Goal: Task Accomplishment & Management: Manage account settings

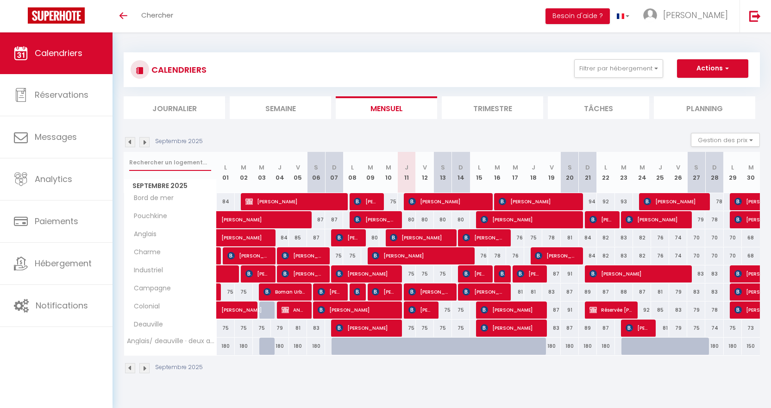
click at [159, 169] on input "text" at bounding box center [170, 162] width 82 height 17
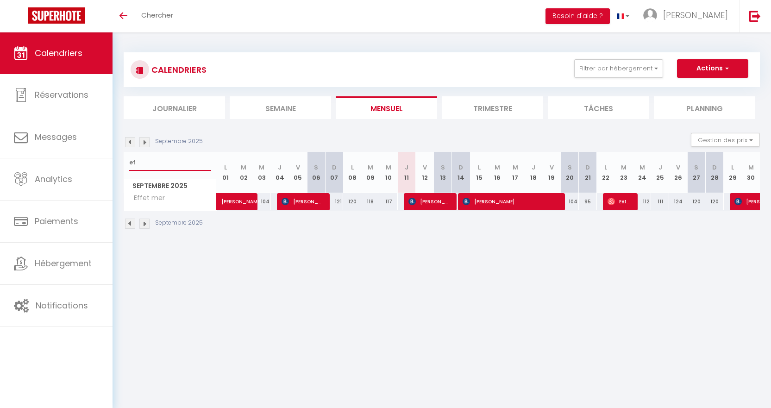
type input "e"
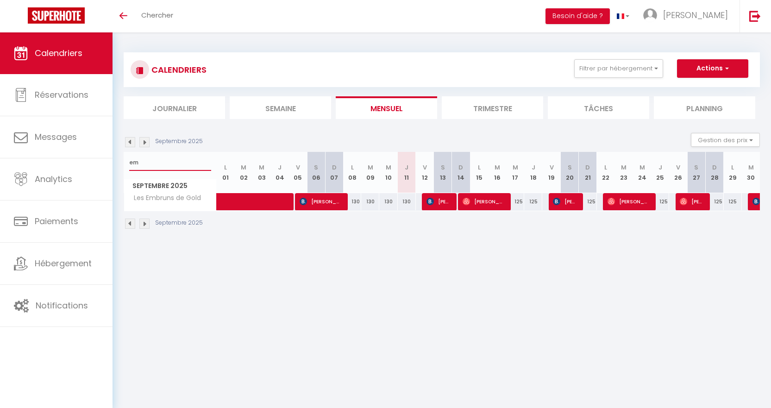
type input "e"
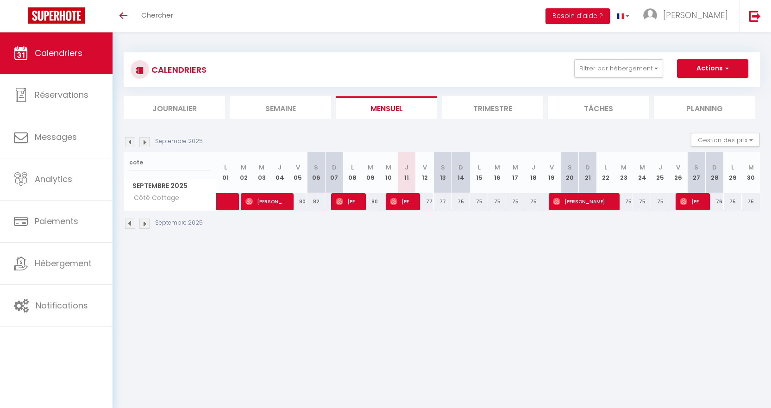
click at [367, 285] on body "🟢 Des questions ou besoin d'assistance pour la migration AirBnB? Connectez-vous…" at bounding box center [385, 236] width 771 height 408
click at [160, 162] on input "cote" at bounding box center [170, 162] width 82 height 17
type input "c"
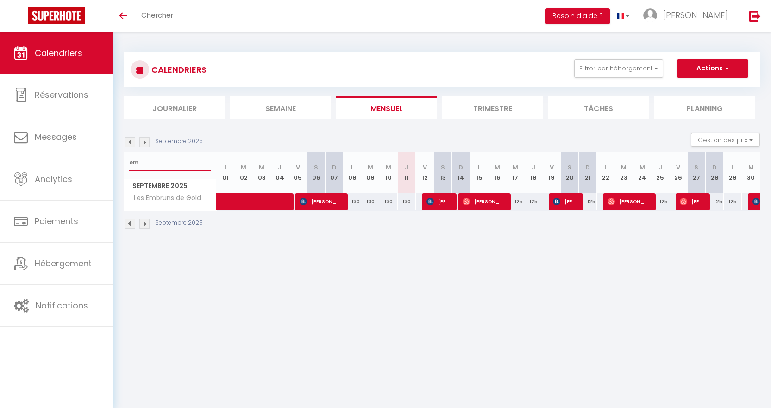
type input "e"
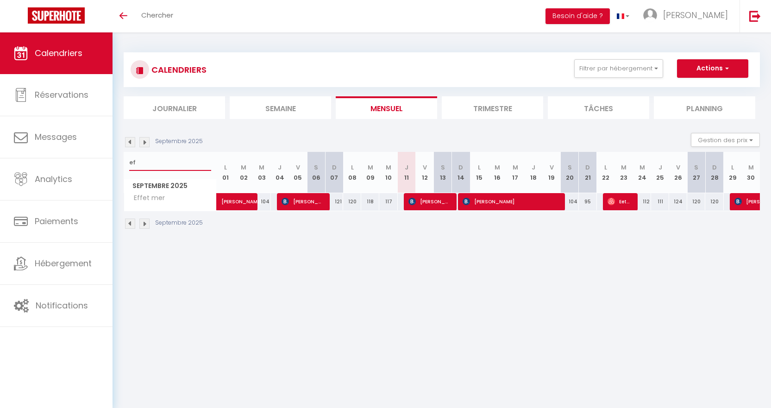
type input "e"
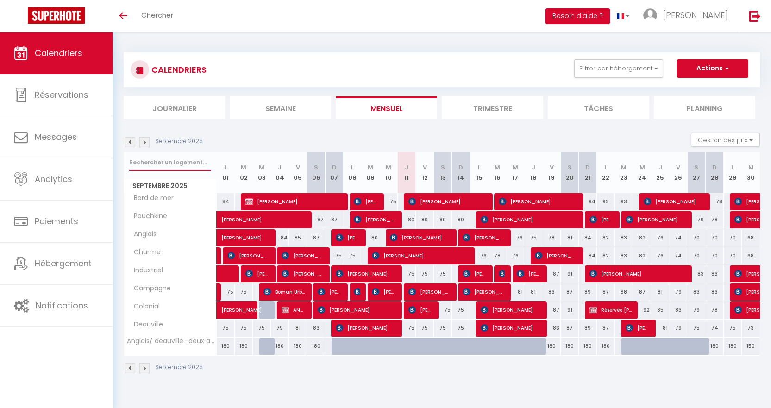
click at [175, 166] on input "text" at bounding box center [170, 162] width 82 height 17
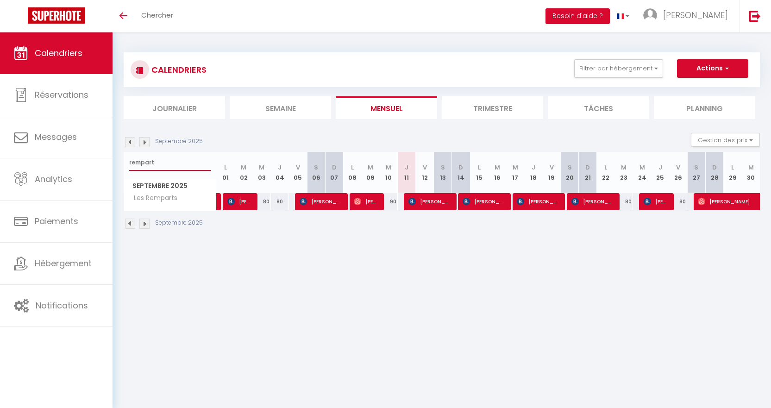
click at [179, 159] on input "rempart" at bounding box center [170, 162] width 82 height 17
type input "r"
type input "victoire"
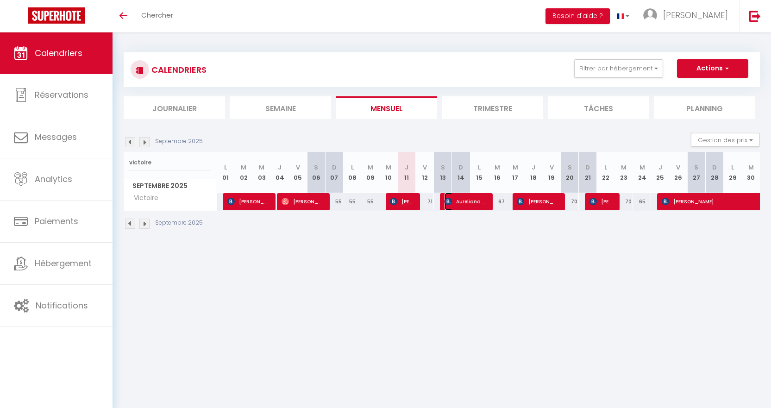
click at [463, 205] on span "Aureliana Cetera" at bounding box center [465, 202] width 42 height 18
select select "OK"
select select "KO"
select select "0"
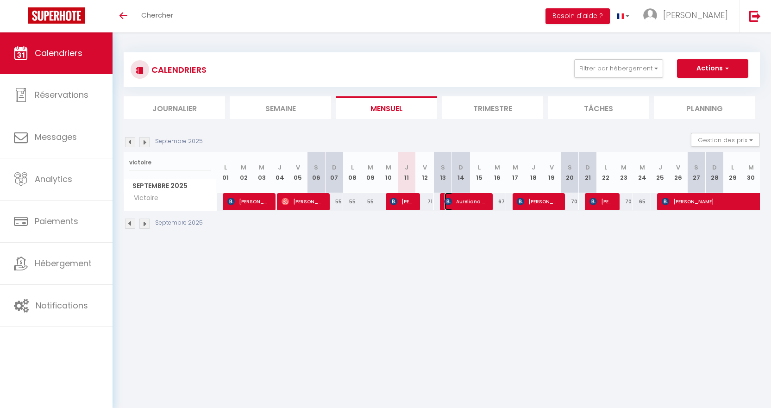
select select "1"
select select
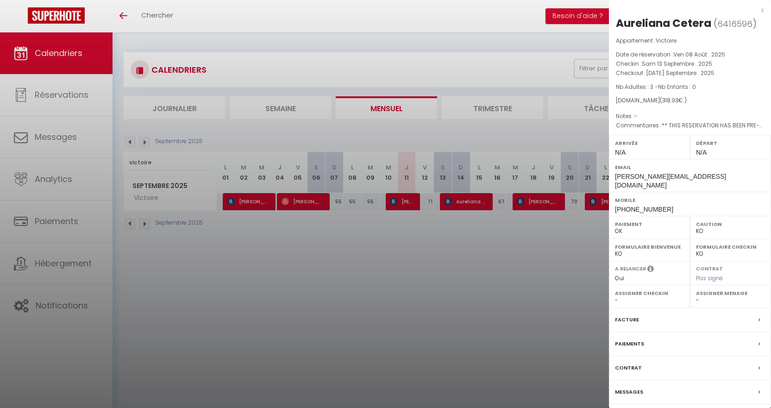
click at [490, 281] on div at bounding box center [385, 204] width 771 height 408
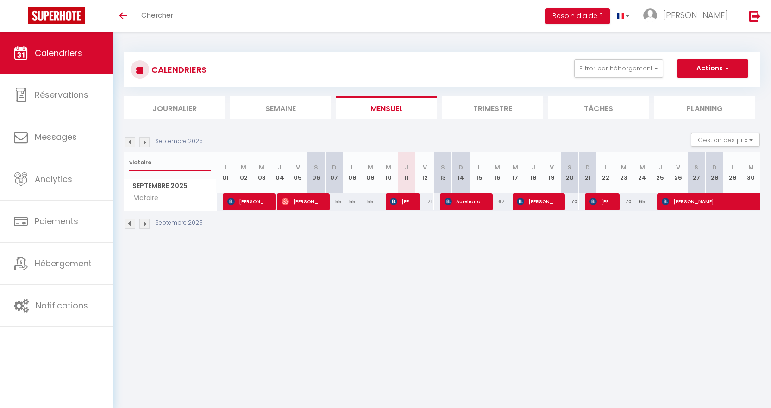
click at [188, 161] on input "victoire" at bounding box center [170, 162] width 82 height 17
type input "v"
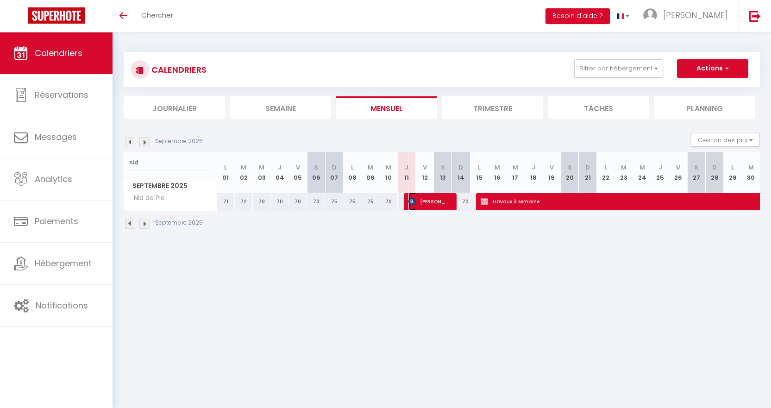
click at [428, 206] on span "Bart de Koning" at bounding box center [429, 202] width 42 height 18
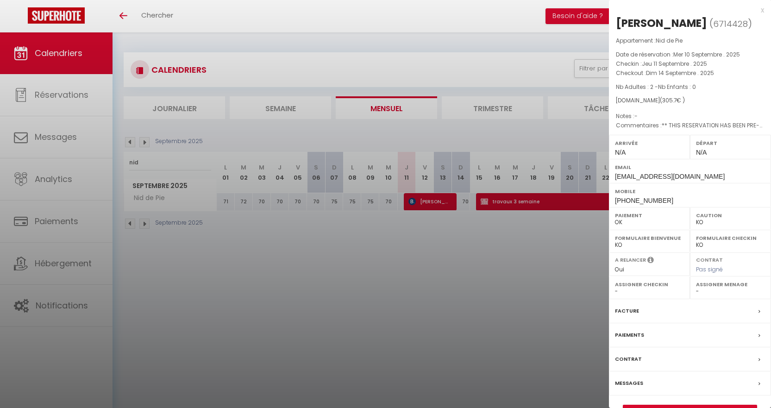
click at [438, 266] on div at bounding box center [385, 204] width 771 height 408
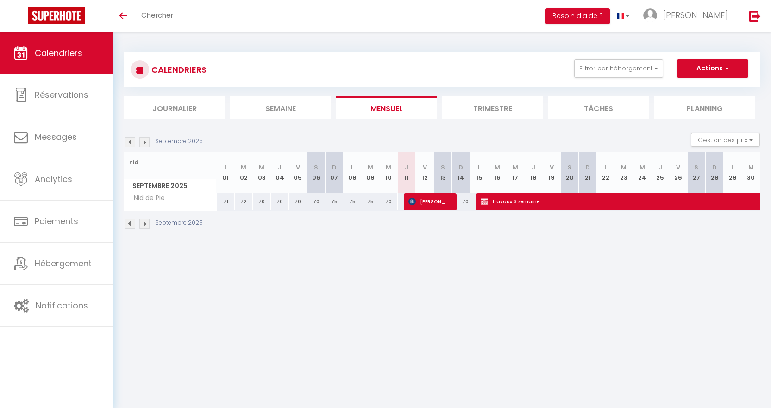
click at [572, 299] on body "🟢 Des questions ou besoin d'assistance pour la migration AirBnB? Connectez-vous…" at bounding box center [385, 236] width 771 height 408
click at [559, 201] on span "travaux 3 semaine" at bounding box center [683, 202] width 405 height 18
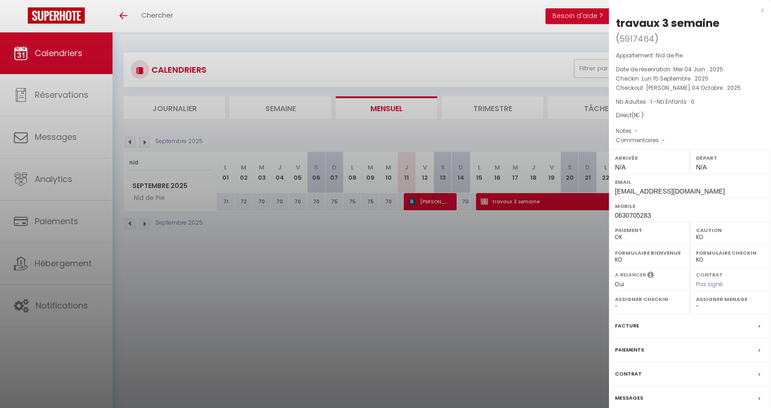
click at [550, 271] on div at bounding box center [385, 204] width 771 height 408
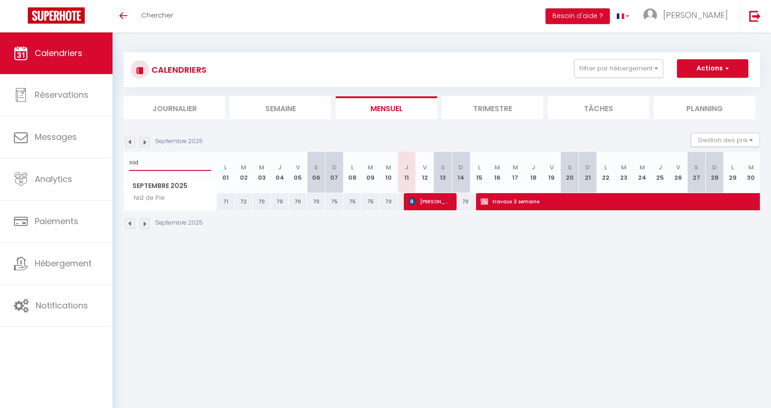
click at [150, 164] on input "nid" at bounding box center [170, 162] width 82 height 17
click at [179, 167] on input "nid" at bounding box center [170, 162] width 82 height 17
type input "n"
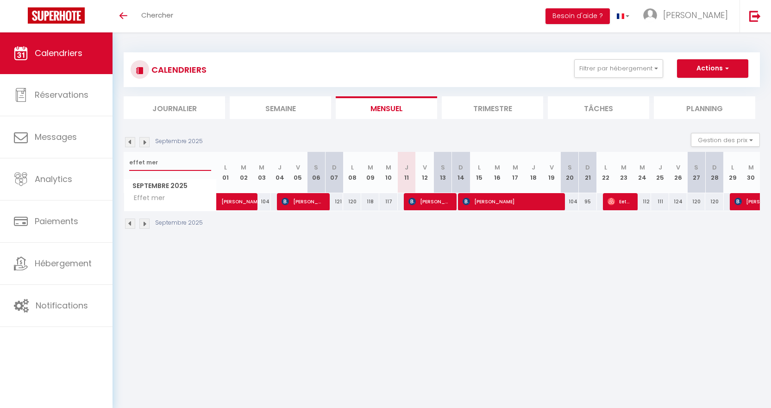
click at [164, 163] on input "effet mer" at bounding box center [170, 162] width 82 height 17
type input "e"
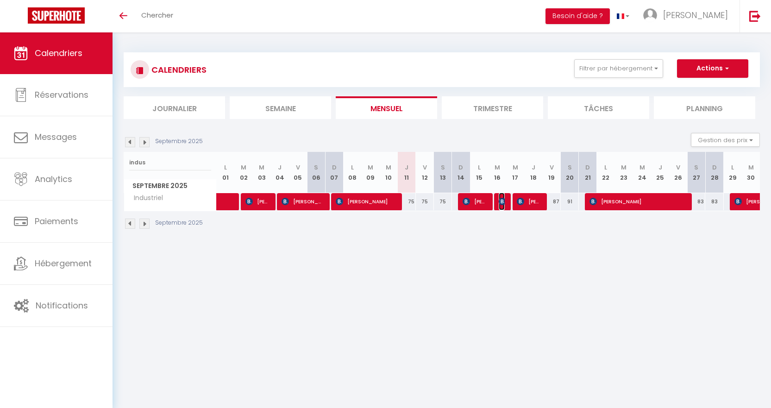
click at [501, 202] on img at bounding box center [502, 201] width 7 height 7
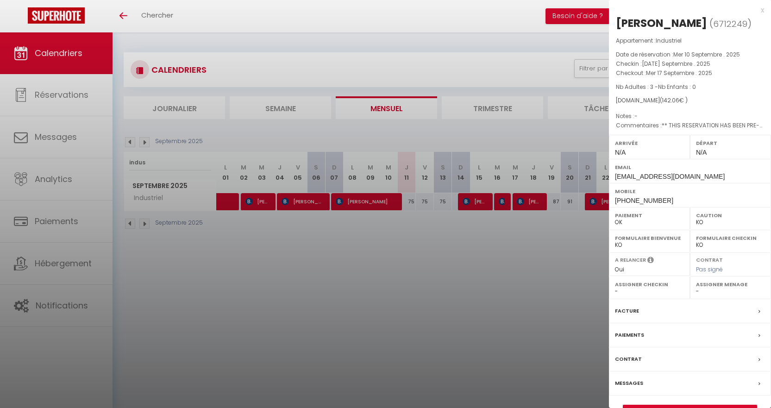
click at [543, 274] on div at bounding box center [385, 204] width 771 height 408
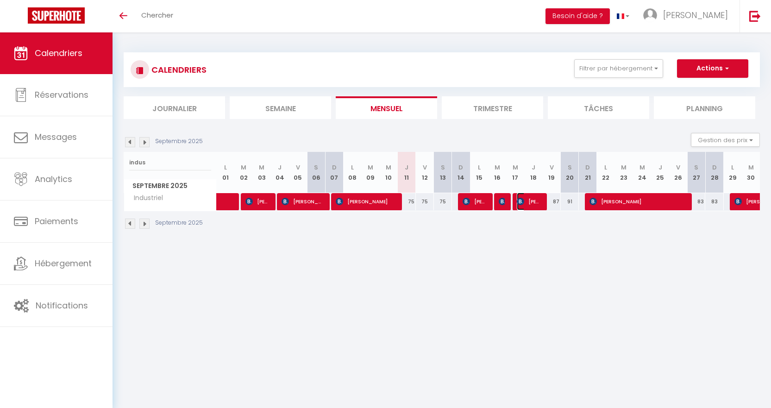
click at [526, 205] on span "[PERSON_NAME]" at bounding box center [529, 202] width 24 height 18
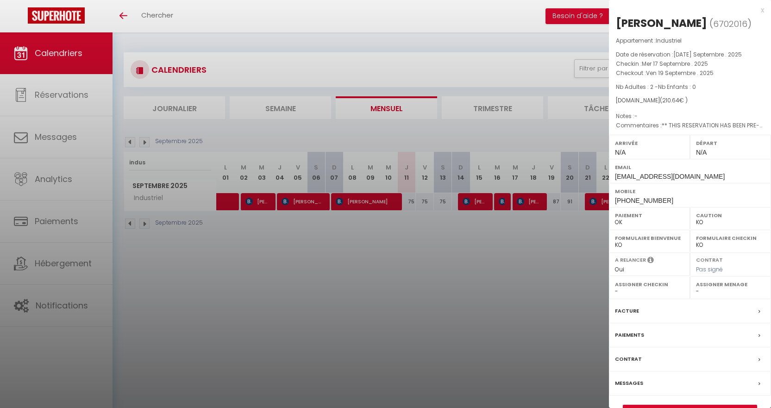
click at [758, 12] on div "x" at bounding box center [686, 10] width 155 height 11
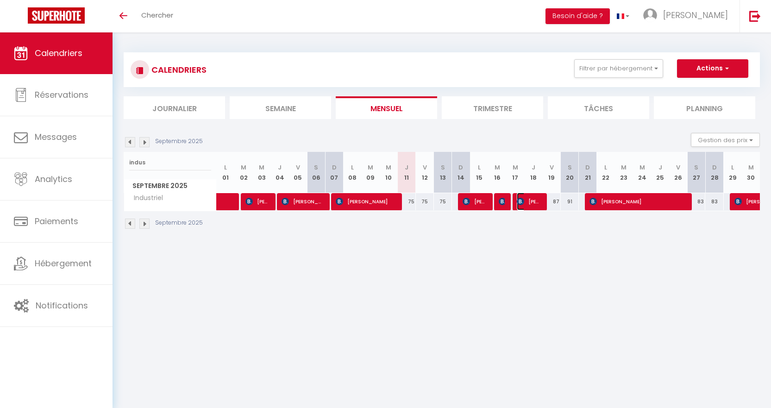
click at [526, 204] on span "[PERSON_NAME]" at bounding box center [529, 202] width 24 height 18
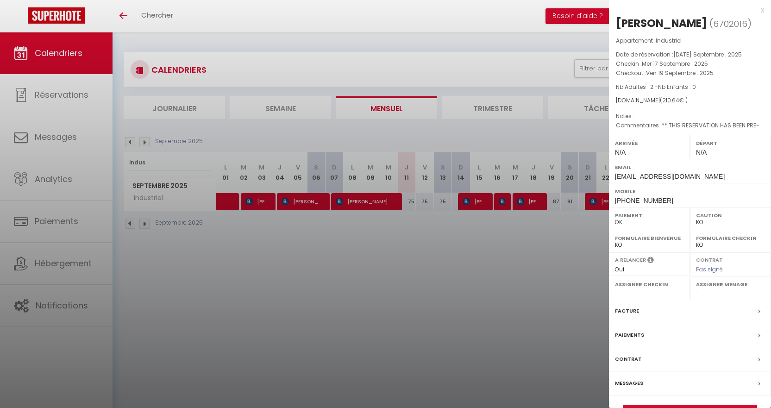
drag, startPoint x: 763, startPoint y: 10, endPoint x: 731, endPoint y: 19, distance: 33.3
click at [763, 10] on div "x" at bounding box center [686, 10] width 155 height 11
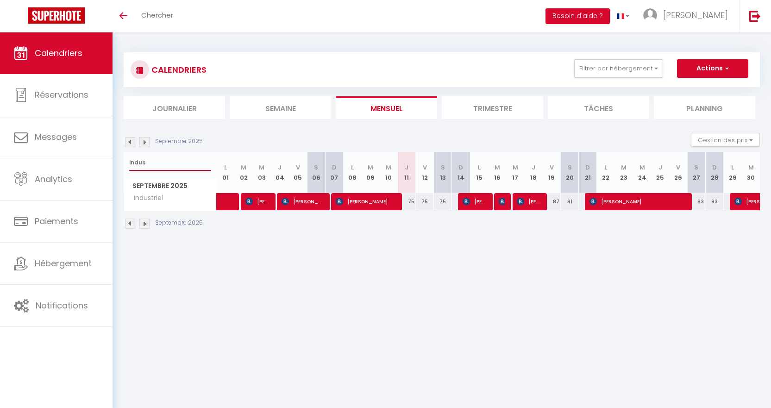
click at [171, 165] on input "indus" at bounding box center [170, 162] width 82 height 17
type input "i"
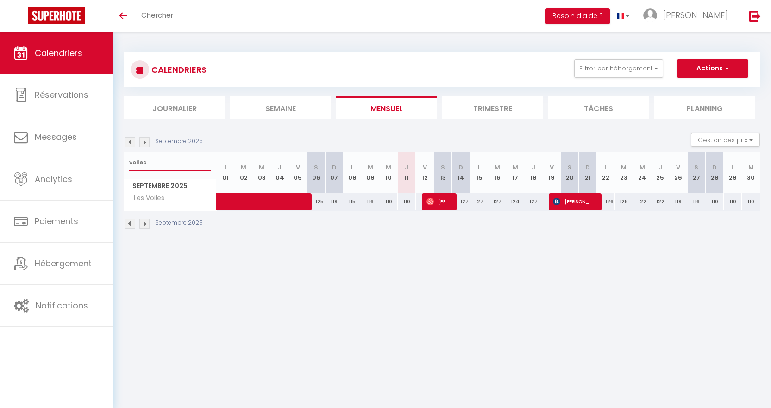
type input "voiles"
click at [731, 140] on button "Gestion des prix" at bounding box center [725, 140] width 69 height 14
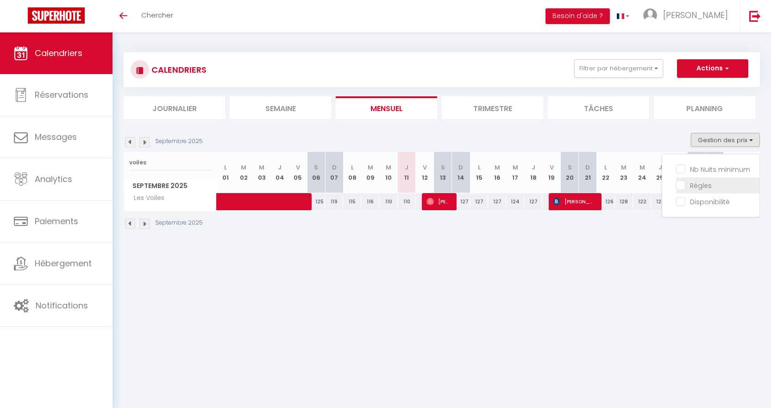
click at [694, 188] on input "Règles" at bounding box center [717, 184] width 83 height 9
checkbox input "true"
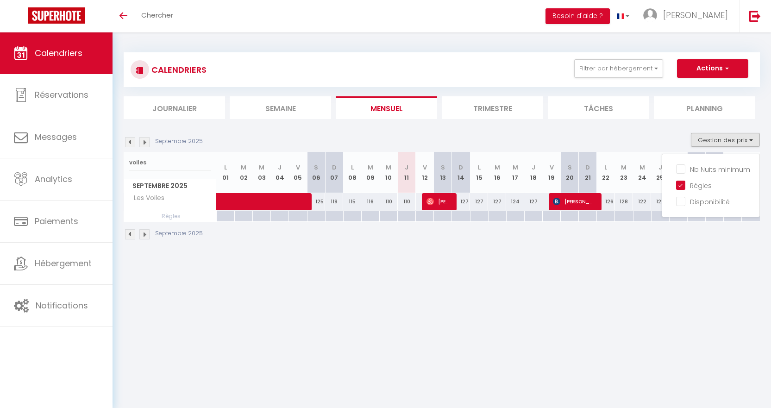
click at [464, 215] on div at bounding box center [460, 216] width 18 height 11
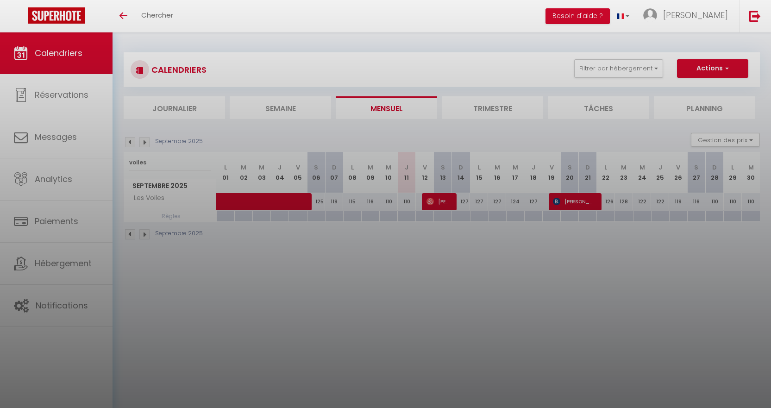
click at [463, 216] on div at bounding box center [385, 204] width 771 height 408
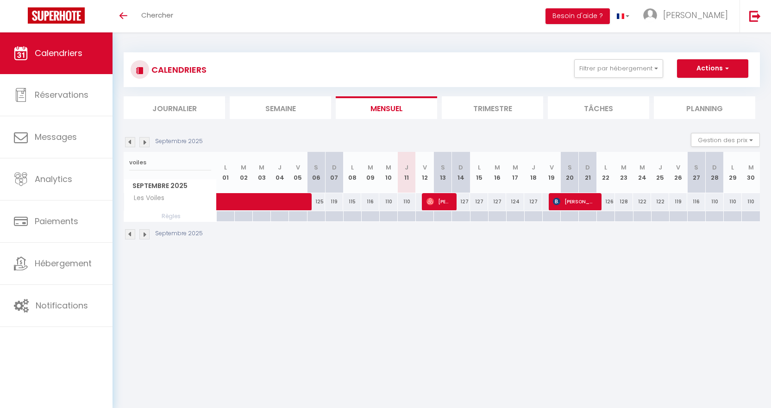
click at [463, 216] on div at bounding box center [460, 216] width 18 height 11
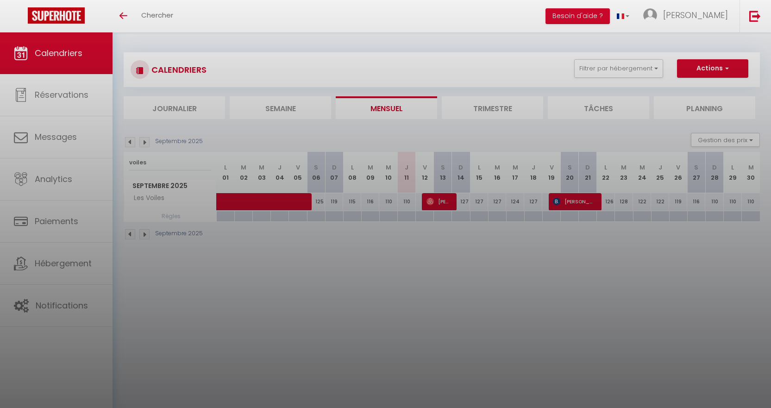
click at [464, 260] on div at bounding box center [385, 204] width 771 height 408
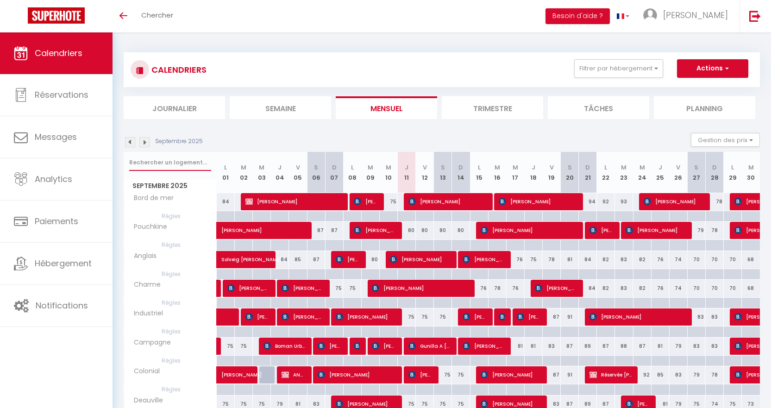
drag, startPoint x: 151, startPoint y: 163, endPoint x: 156, endPoint y: 160, distance: 6.7
click at [156, 160] on input "text" at bounding box center [170, 162] width 82 height 17
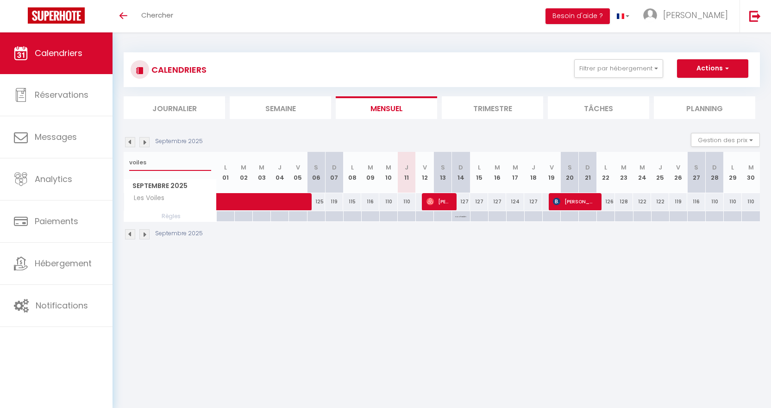
type input "voiles"
click at [438, 200] on span "[PERSON_NAME]" at bounding box center [438, 202] width 24 height 18
select select "OK"
select select "0"
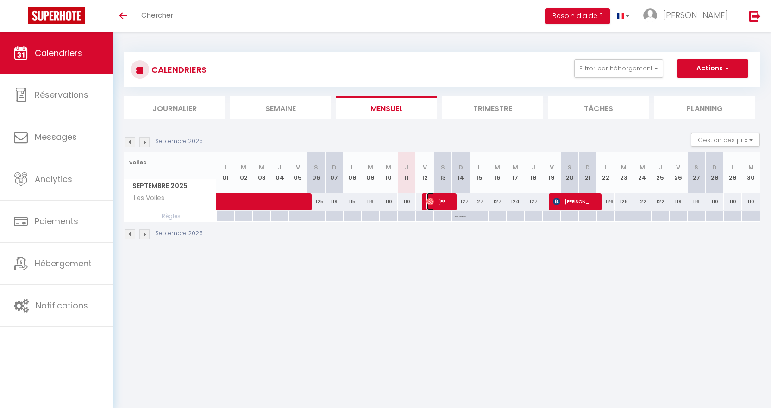
select select "0"
select select "1"
select select
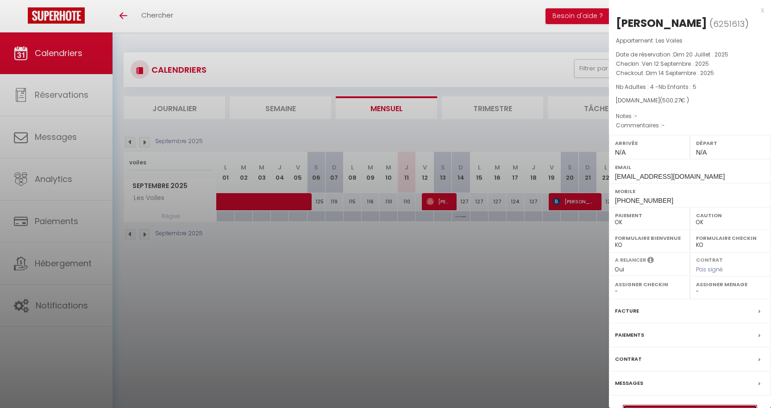
click at [655, 405] on link "Détails de la réservation" at bounding box center [689, 411] width 133 height 12
select select
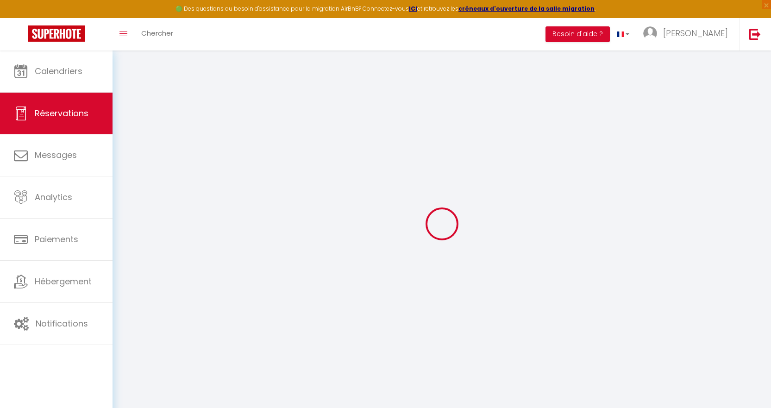
select select
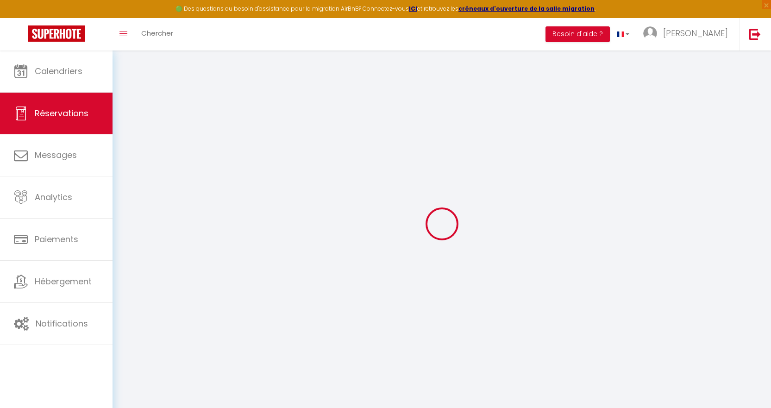
select select
checkbox input "false"
select select
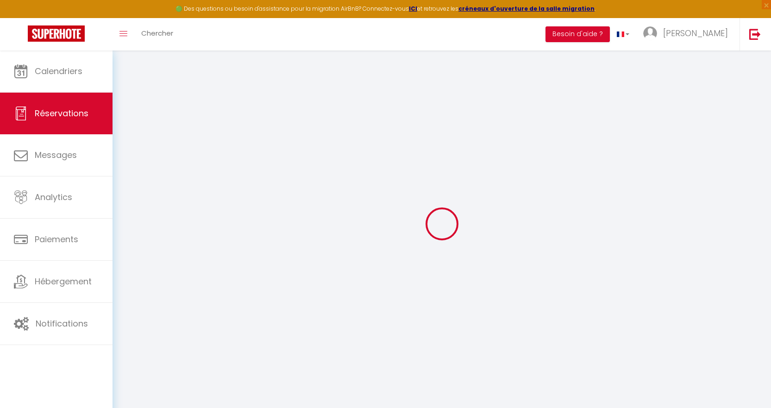
select select
checkbox input "false"
select select
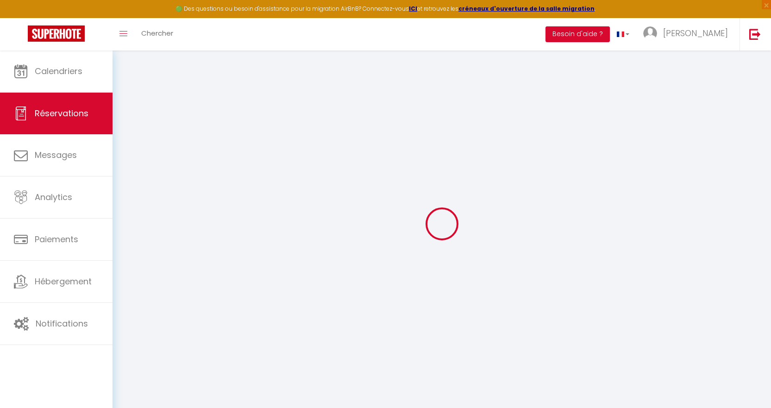
type input "Fabien"
type input "Meurisse"
type input "[EMAIL_ADDRESS][DOMAIN_NAME]"
type input "[PHONE_NUMBER]"
select select
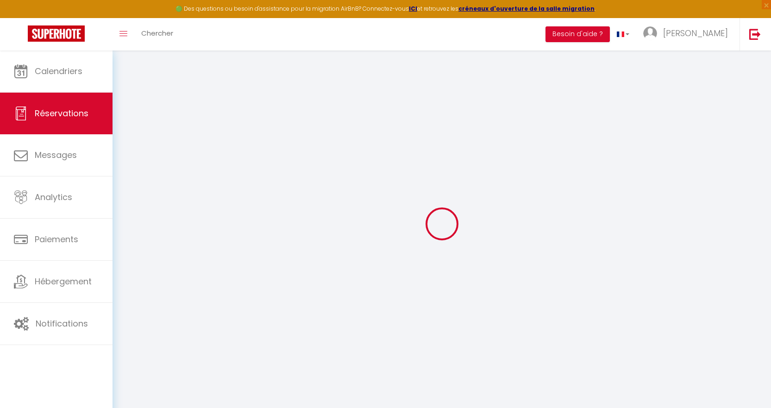
type input "17.71"
select select "56709"
select select "1"
select select
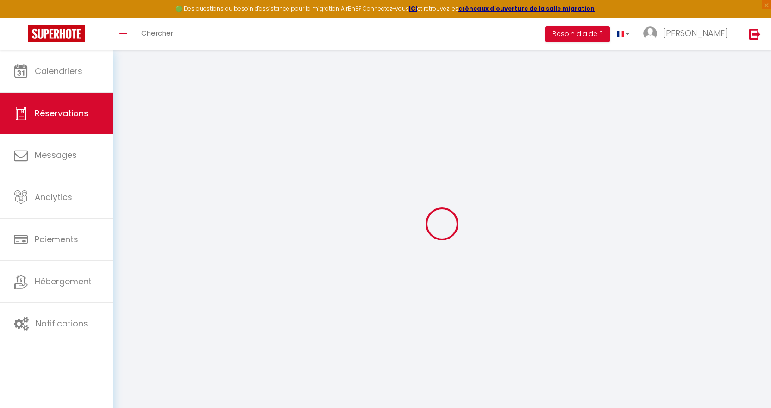
type input "4"
type input "5"
select select "12"
select select
type input "372"
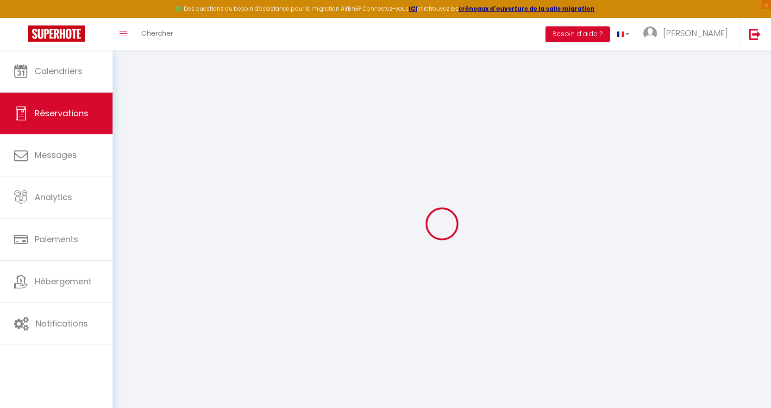
checkbox input "false"
type input "0"
select select "1"
type input "120"
type input "0"
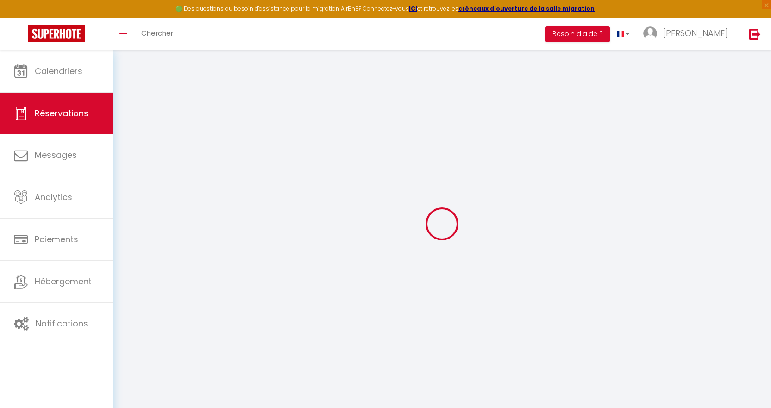
type input "0"
select select
select select "15"
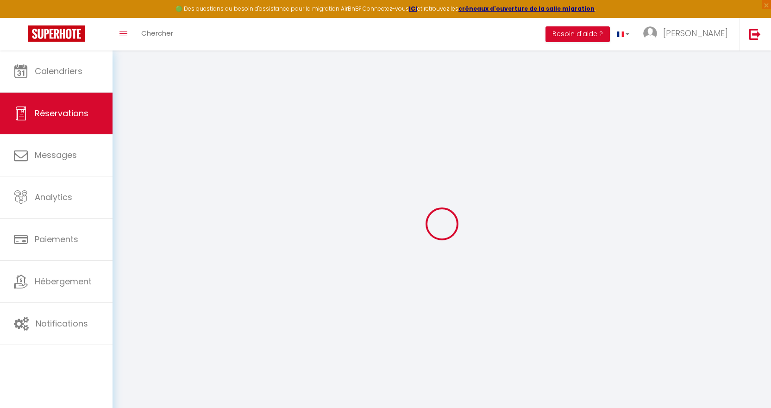
checkbox input "false"
select select
checkbox input "false"
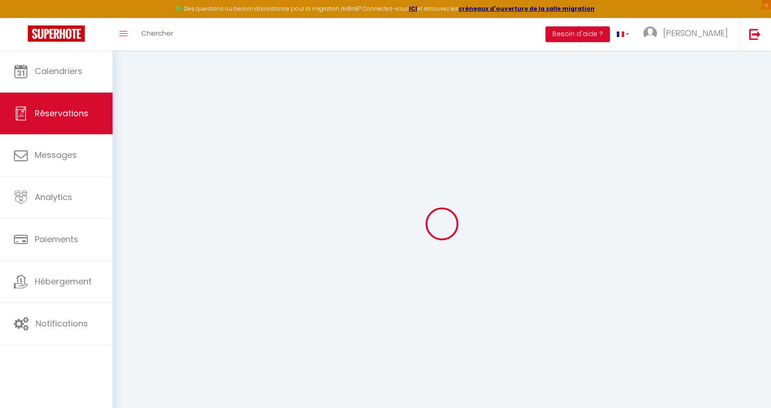
select select
checkbox input "false"
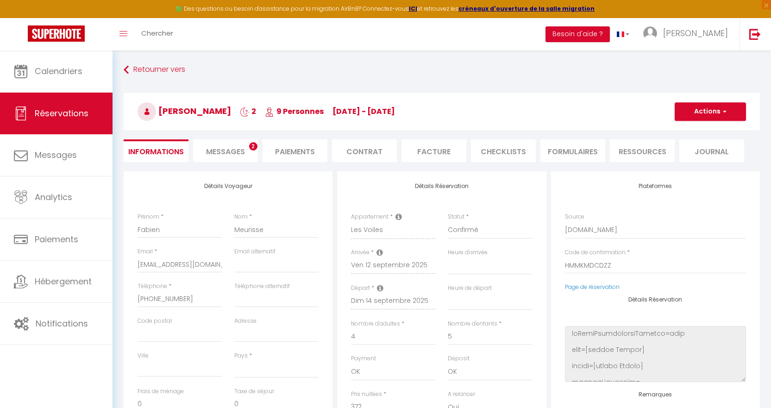
select select
type input "120"
type input "8.27"
select select
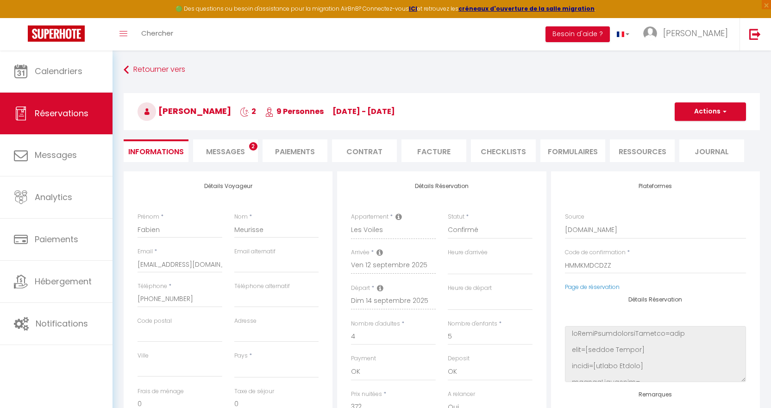
checkbox input "false"
select select
checkbox input "false"
select select
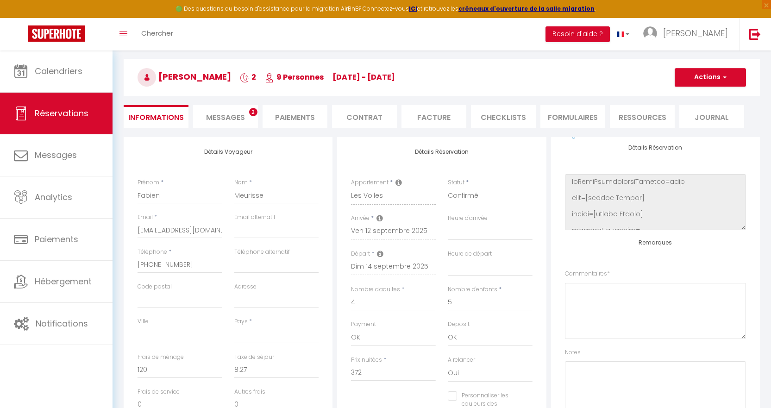
scroll to position [185, 0]
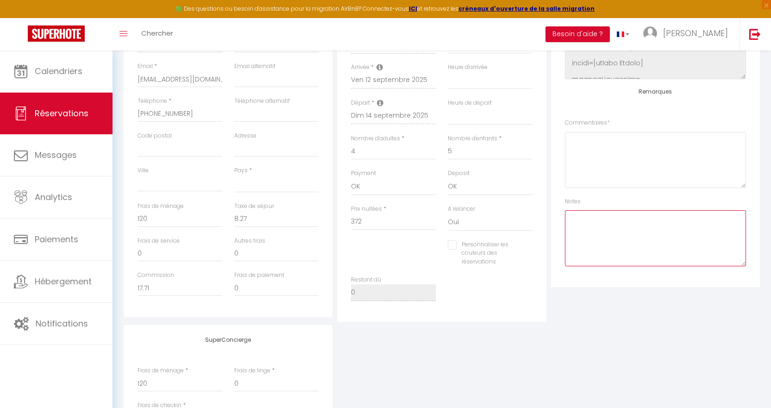
click at [608, 251] on textarea at bounding box center [655, 238] width 181 height 56
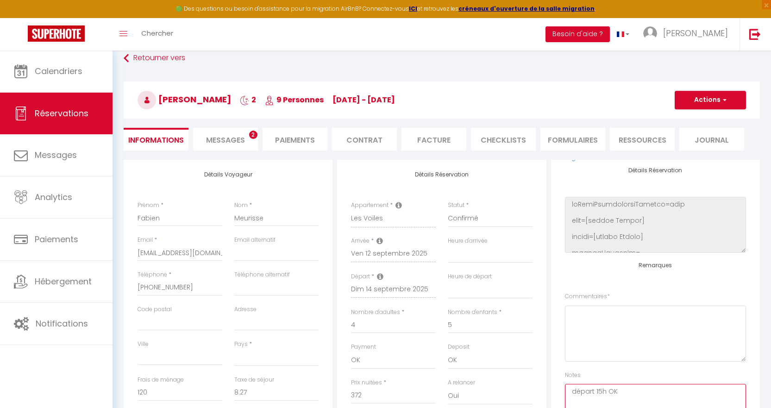
type textarea "départ 15h OK"
click at [725, 100] on span "button" at bounding box center [723, 100] width 6 height 8
click at [694, 121] on link "Enregistrer" at bounding box center [700, 120] width 73 height 12
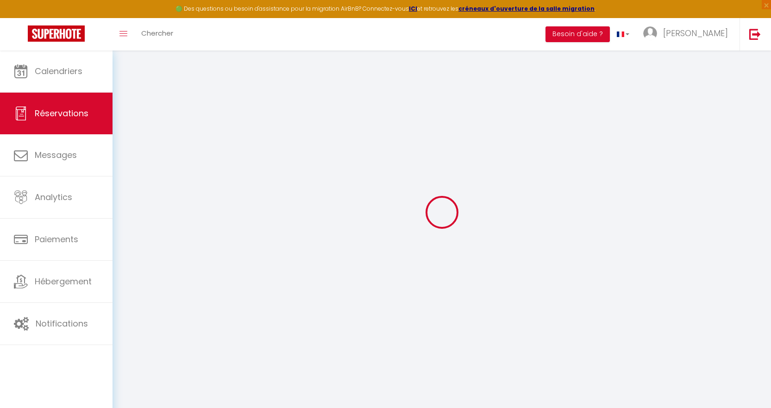
select select "not_cancelled"
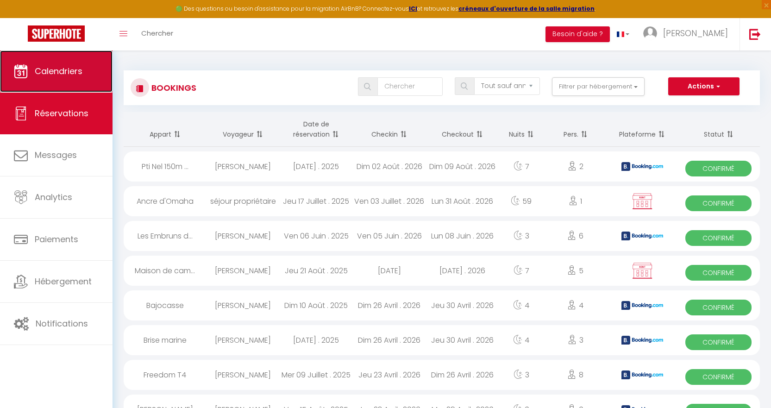
click at [73, 70] on span "Calendriers" at bounding box center [59, 71] width 48 height 12
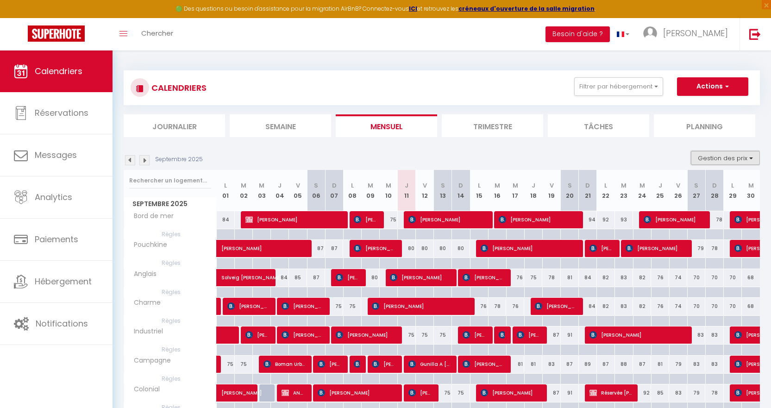
click at [724, 158] on button "Gestion des prix" at bounding box center [725, 158] width 69 height 14
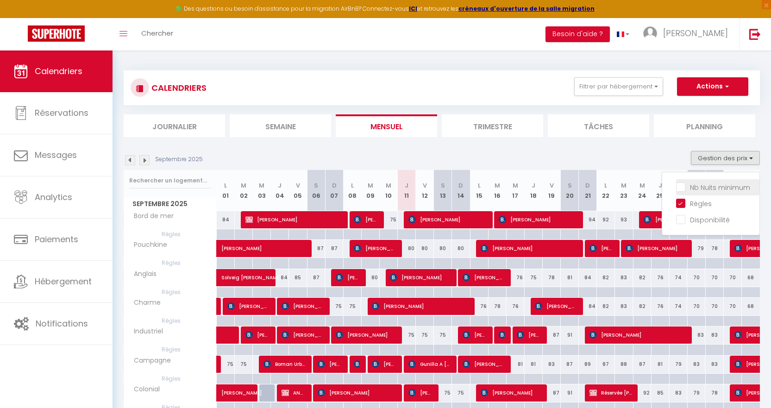
click at [684, 190] on input "Nb Nuits minimum" at bounding box center [717, 186] width 83 height 9
checkbox input "true"
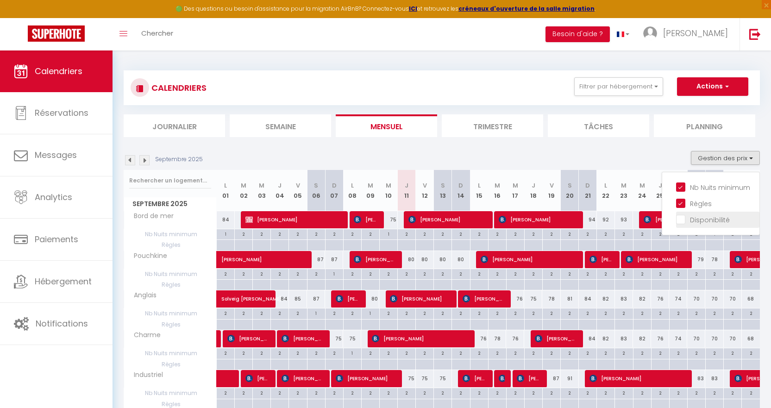
click at [685, 219] on input "Disponibilité" at bounding box center [717, 218] width 83 height 9
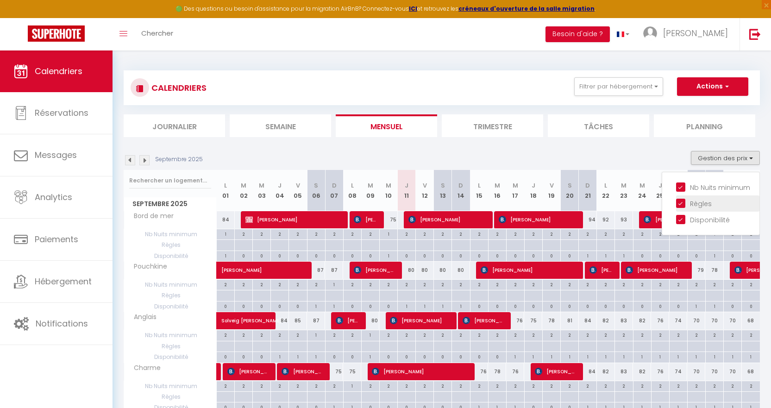
drag, startPoint x: 684, startPoint y: 218, endPoint x: 683, endPoint y: 208, distance: 9.8
click at [684, 217] on input "Disponibilité" at bounding box center [717, 218] width 83 height 9
checkbox input "false"
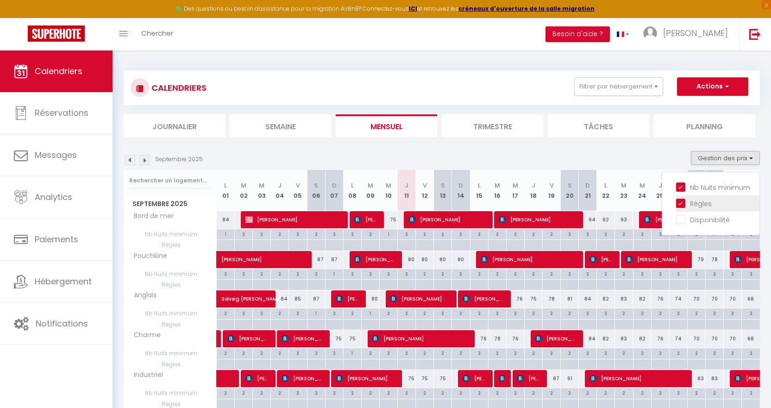
click at [681, 198] on input "Règles" at bounding box center [717, 202] width 83 height 9
checkbox input "false"
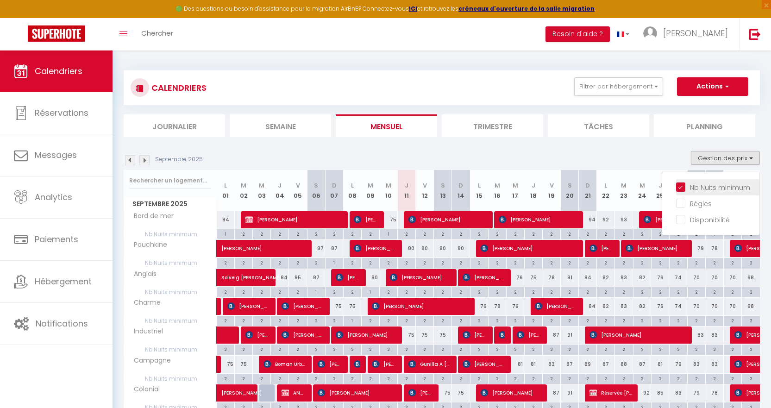
click at [678, 187] on input "Nb Nuits minimum" at bounding box center [717, 186] width 83 height 9
checkbox input "false"
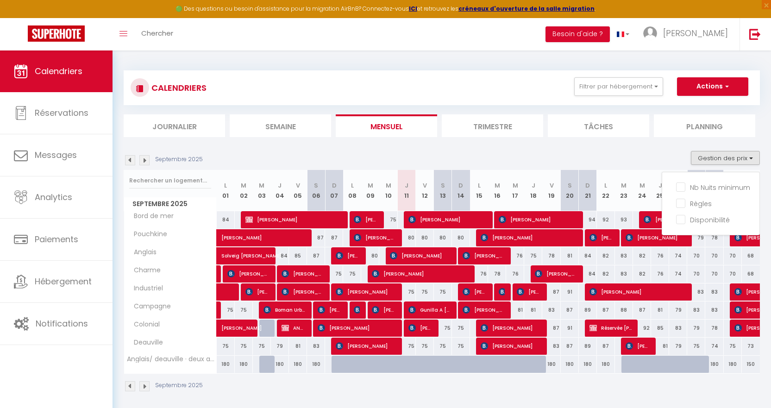
click at [653, 147] on section "Septembre 2025 Gestion des prix Nb Nuits minimum Règles Disponibilité Septembre…" at bounding box center [442, 271] width 636 height 259
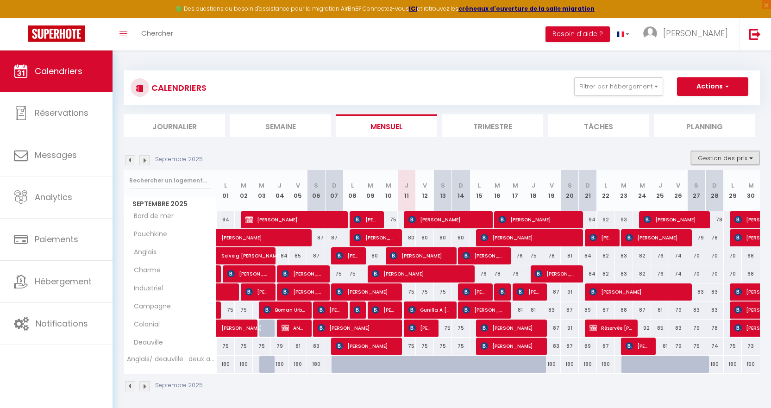
click at [747, 157] on button "Gestion des prix" at bounding box center [725, 158] width 69 height 14
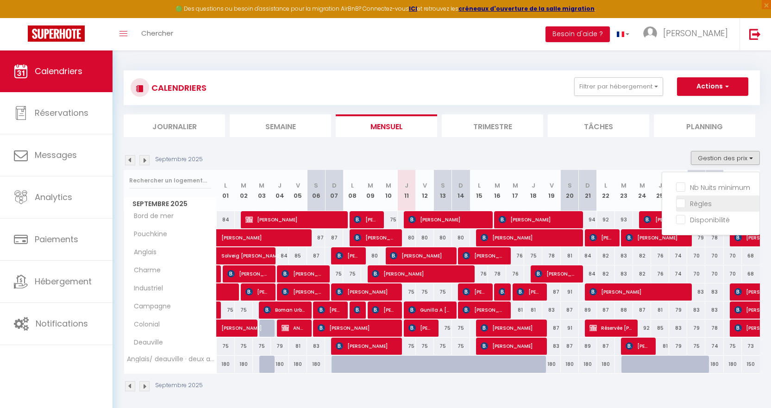
click at [712, 201] on input "Règles" at bounding box center [717, 202] width 83 height 9
checkbox input "true"
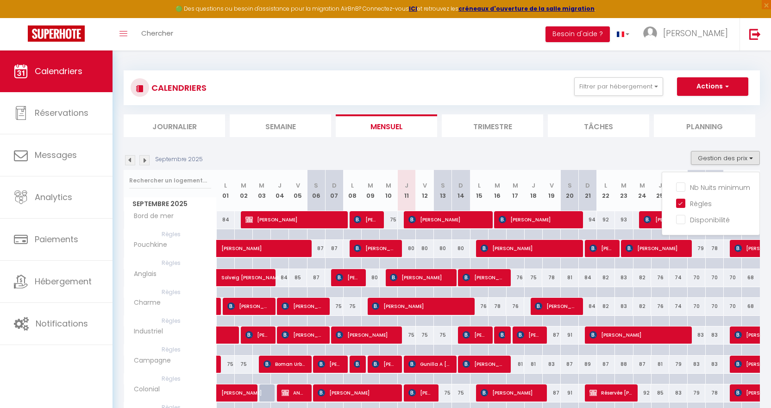
click at [146, 162] on img at bounding box center [144, 160] width 10 height 10
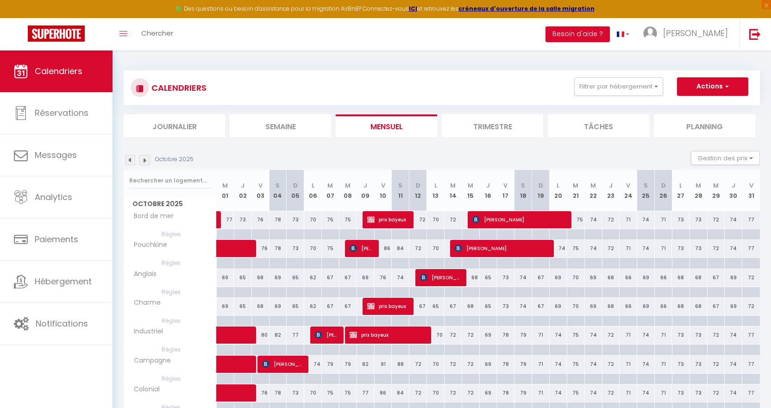
click at [146, 162] on img at bounding box center [144, 160] width 10 height 10
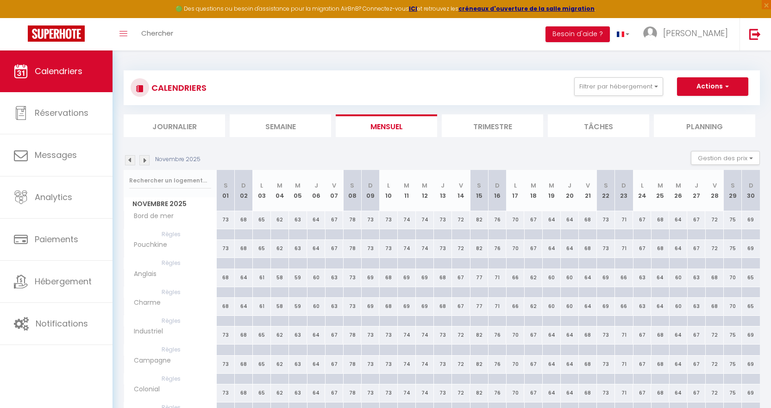
click at [146, 162] on img at bounding box center [144, 160] width 10 height 10
